Goal: Task Accomplishment & Management: Complete application form

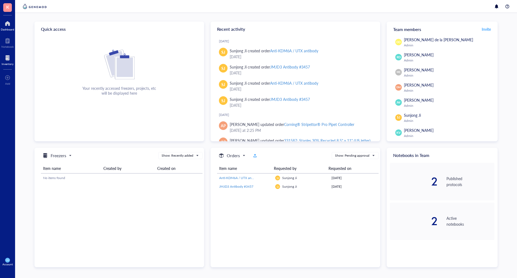
click at [7, 57] on div at bounding box center [8, 58] width 12 height 9
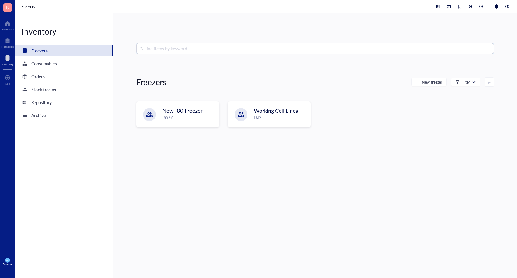
drag, startPoint x: 158, startPoint y: 49, endPoint x: 175, endPoint y: 52, distance: 17.0
click at [158, 49] on input "search" at bounding box center [317, 48] width 346 height 10
click at [32, 74] on div "Orders" at bounding box center [37, 77] width 13 height 8
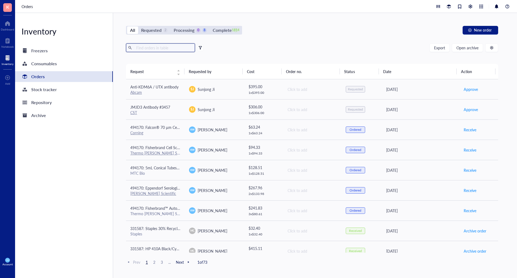
click at [156, 48] on input "text" at bounding box center [163, 48] width 59 height 8
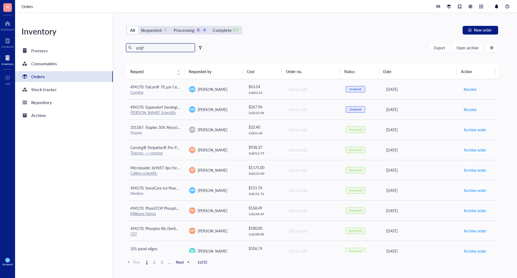
type input "pdgf"
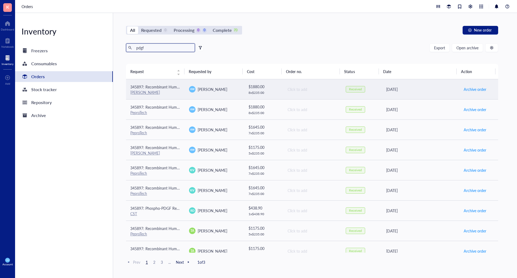
click at [165, 88] on span "345897: Recombinant Human PDGF-BB" at bounding box center [164, 86] width 68 height 5
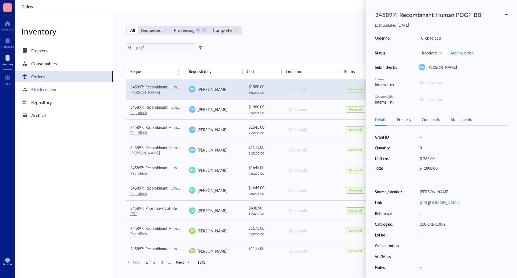
click at [508, 14] on icon at bounding box center [508, 14] width 1 height 1
click at [480, 23] on span "Request again" at bounding box center [488, 22] width 34 height 6
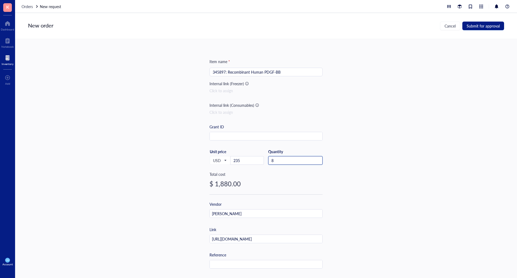
drag, startPoint x: 275, startPoint y: 157, endPoint x: 261, endPoint y: 154, distance: 14.2
click at [264, 154] on div "USD Unit price 235 Quantity 8" at bounding box center [266, 160] width 113 height 22
type input "10"
click at [482, 25] on span "Submit for approval" at bounding box center [483, 26] width 33 height 4
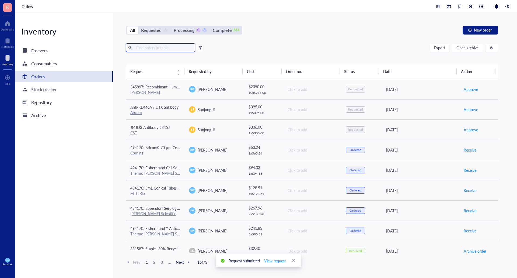
click at [160, 48] on input "text" at bounding box center [163, 48] width 59 height 8
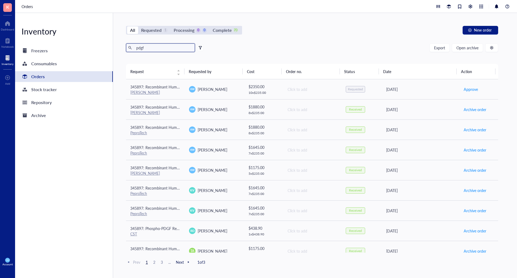
type input "pdgf"
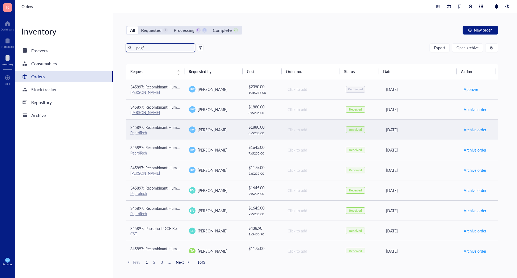
click at [220, 132] on div "[PERSON_NAME]" at bounding box center [214, 129] width 50 height 6
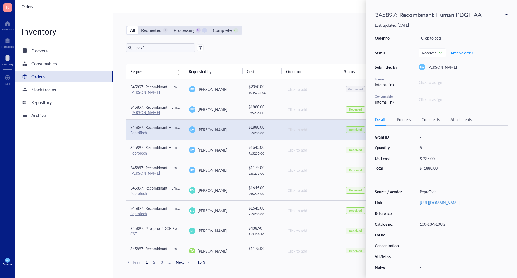
click at [506, 16] on icon at bounding box center [507, 15] width 4 height 4
click at [484, 23] on span "Request again" at bounding box center [488, 22] width 34 height 6
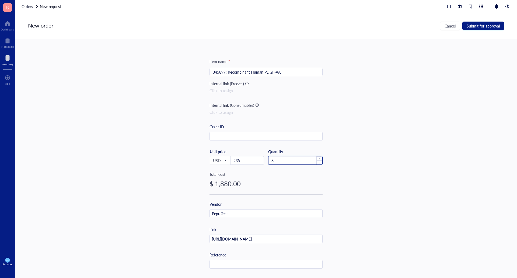
click at [291, 158] on input "8" at bounding box center [296, 160] width 54 height 8
type input "10"
click at [493, 23] on button "Submit for approval" at bounding box center [484, 26] width 42 height 9
